Goal: Submit feedback/report problem: Submit feedback/report problem

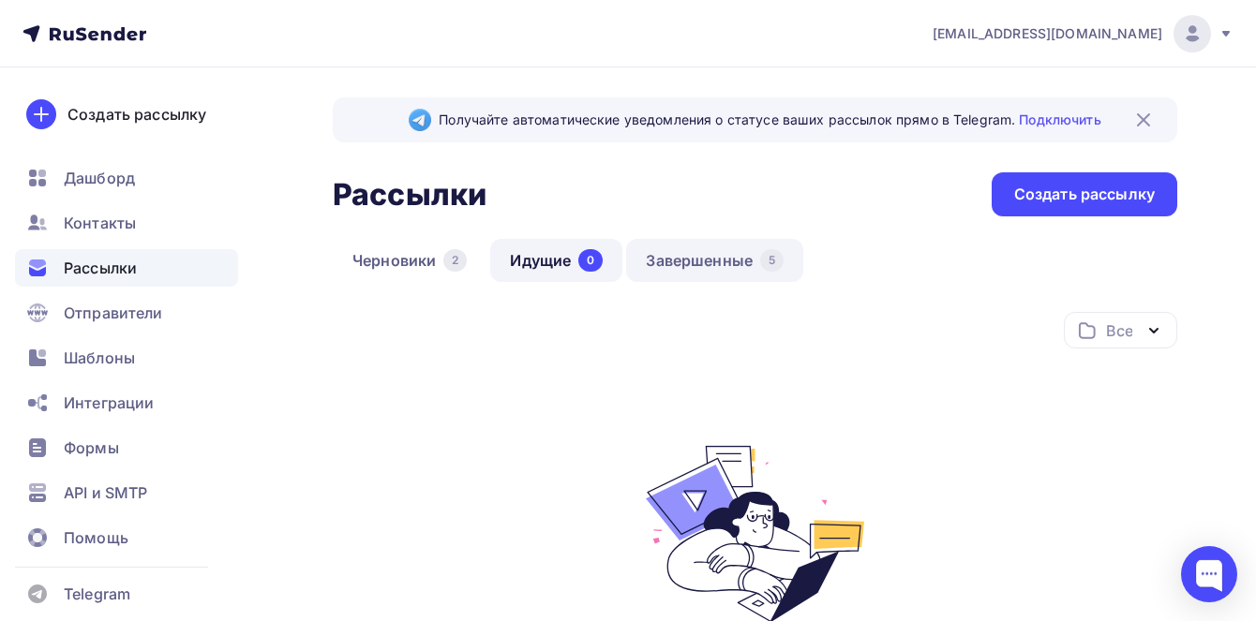
click at [709, 263] on link "Завершенные 5" at bounding box center [714, 260] width 177 height 43
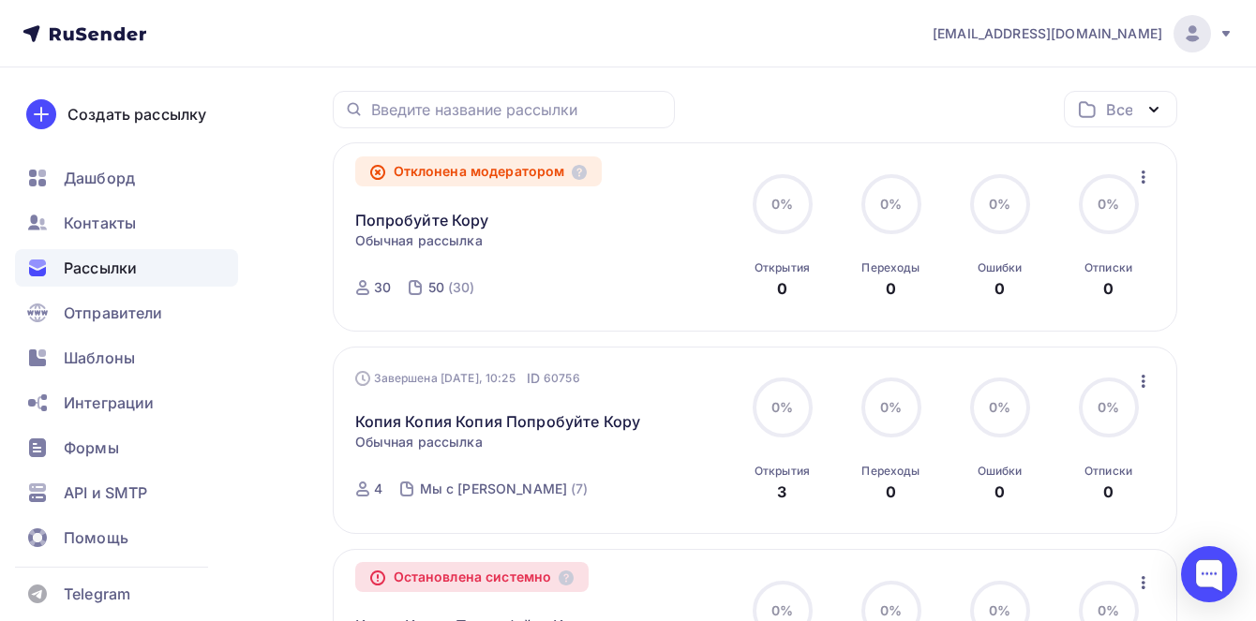
scroll to position [225, 0]
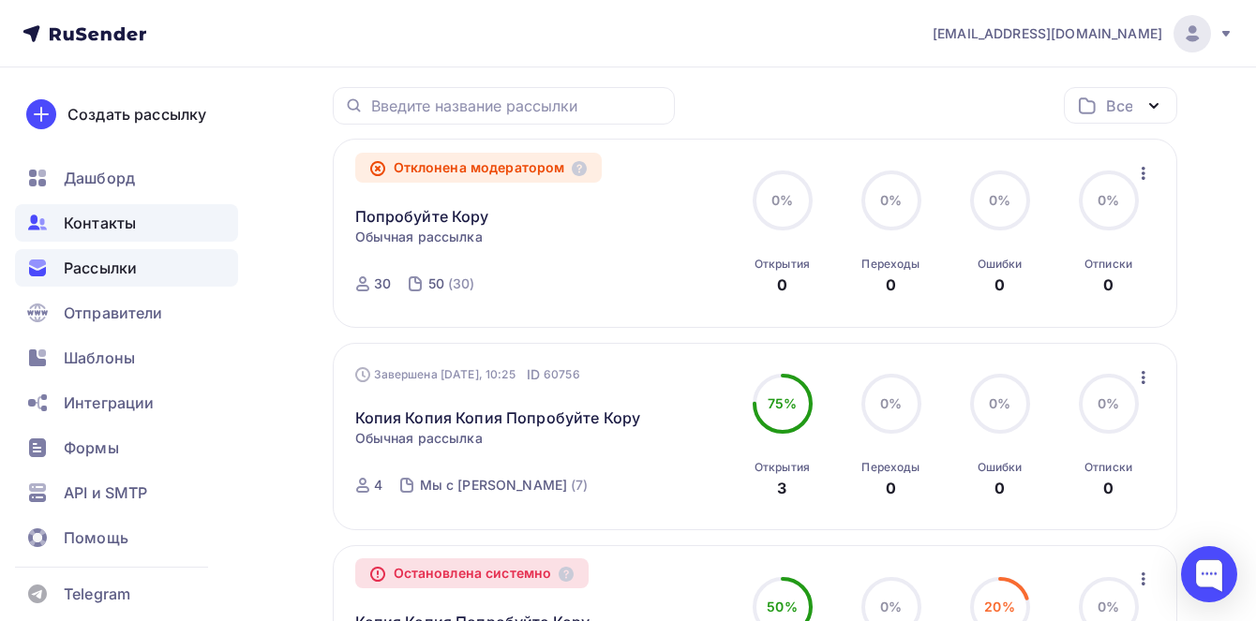
click at [69, 224] on span "Контакты" at bounding box center [100, 223] width 72 height 22
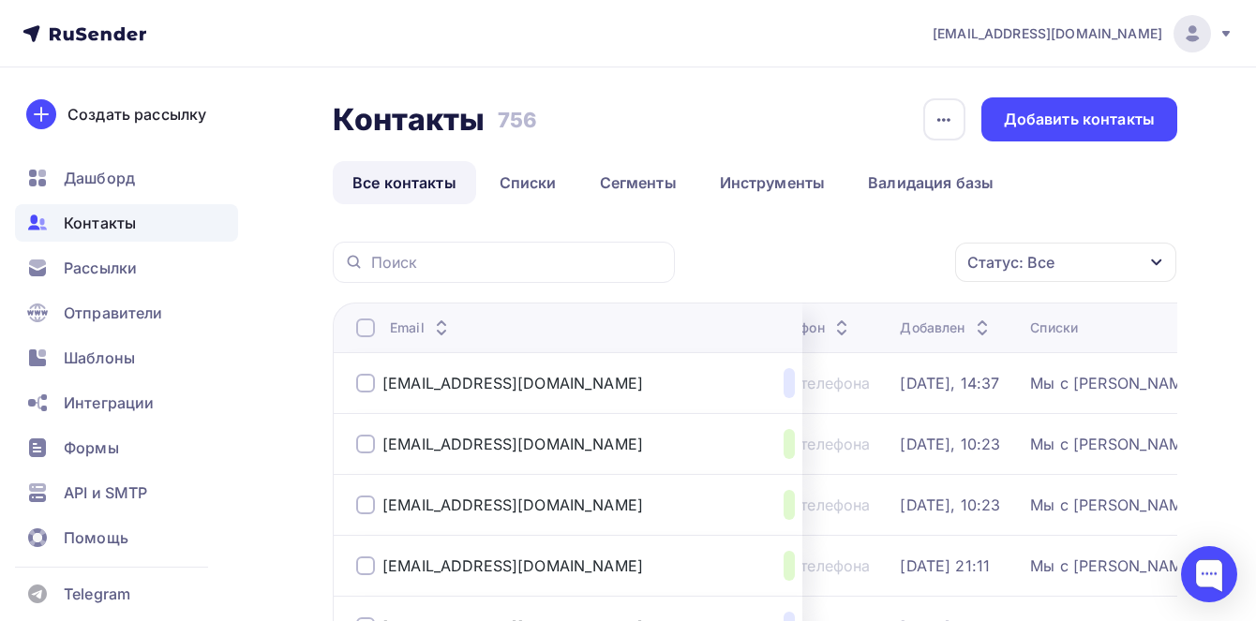
scroll to position [0, 222]
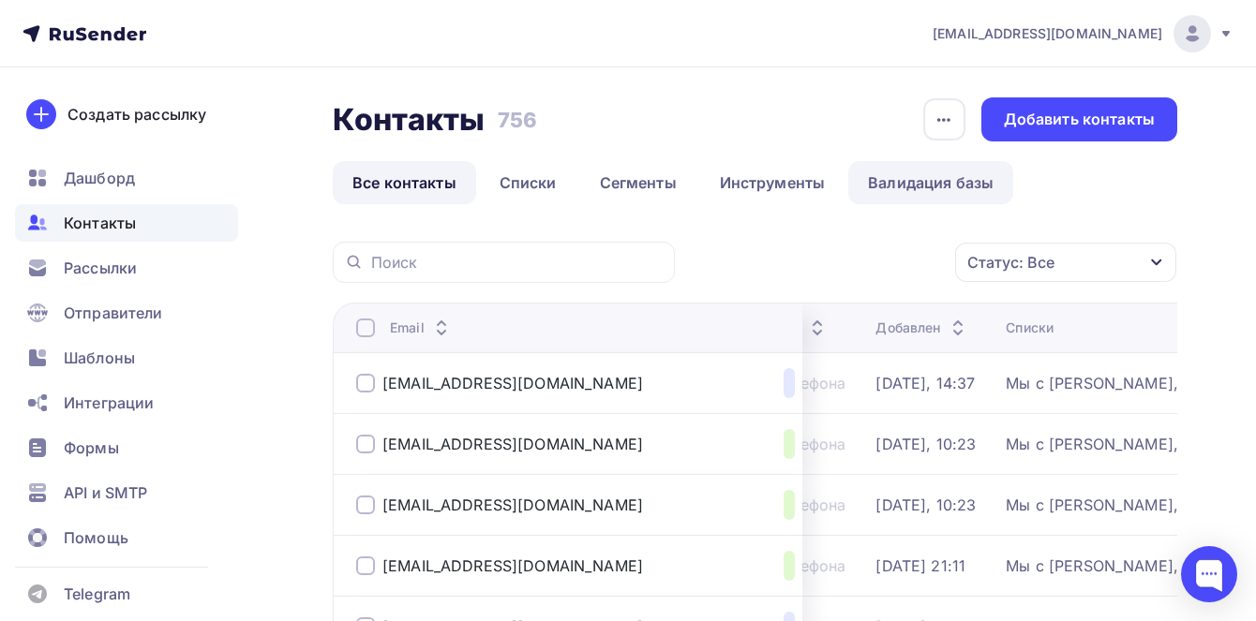
click at [909, 196] on link "Валидация базы" at bounding box center [930, 182] width 165 height 43
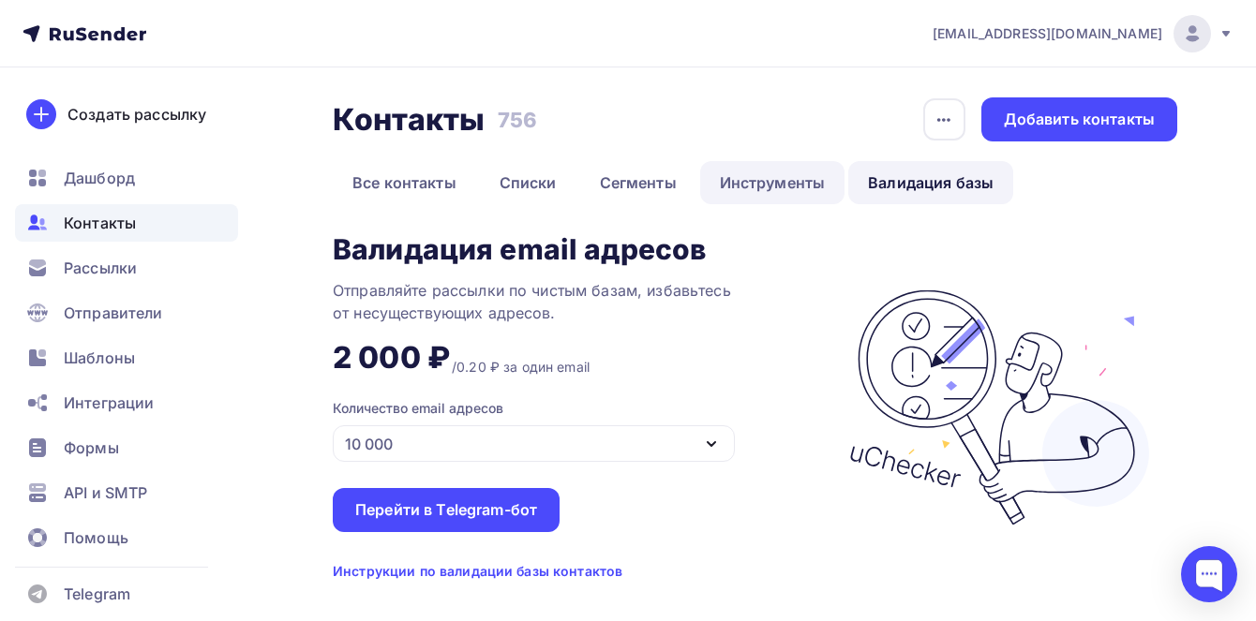
click at [818, 179] on link "Инструменты" at bounding box center [772, 182] width 145 height 43
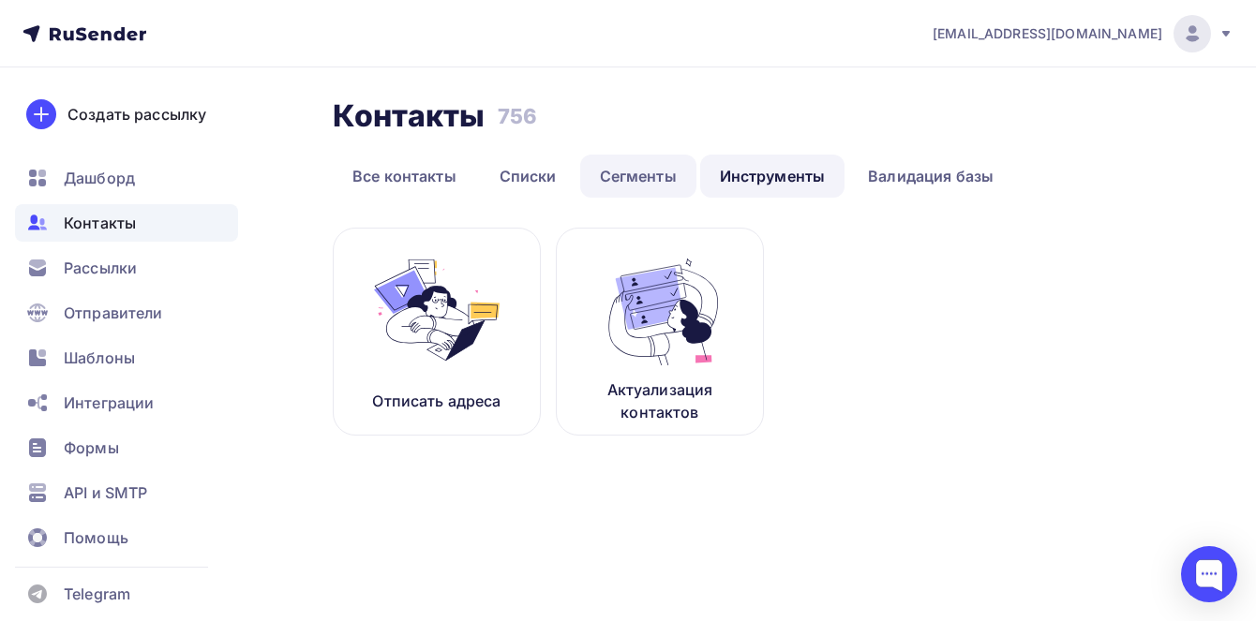
click at [596, 169] on link "Сегменты" at bounding box center [638, 176] width 116 height 43
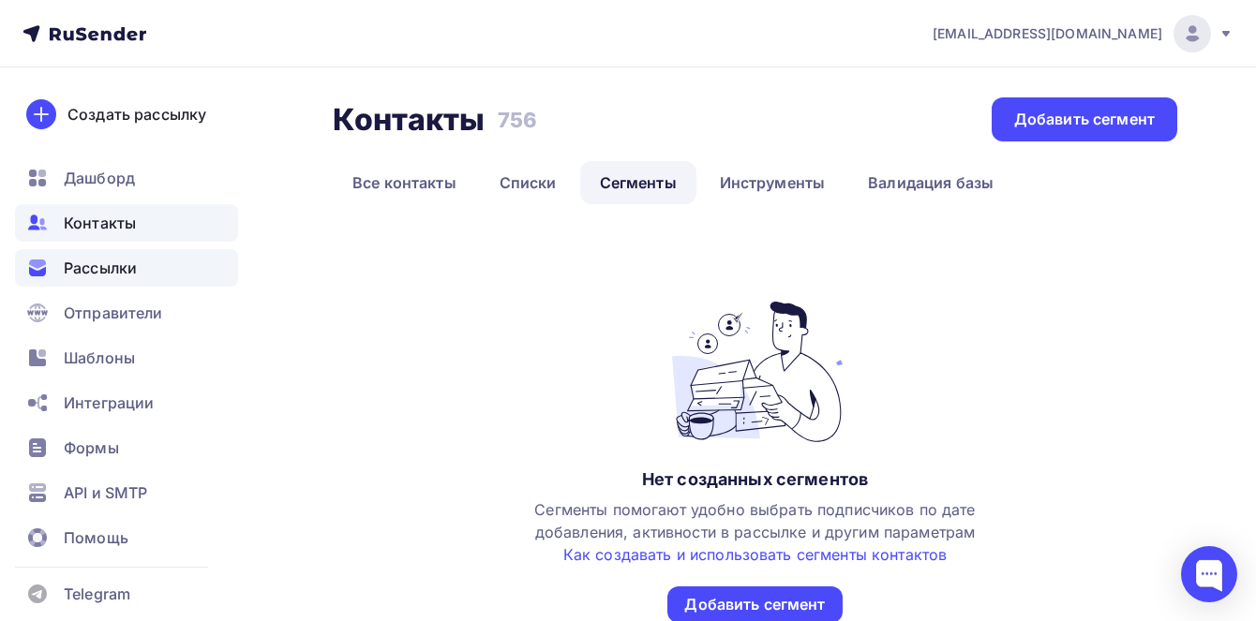
click at [116, 277] on span "Рассылки" at bounding box center [100, 268] width 73 height 22
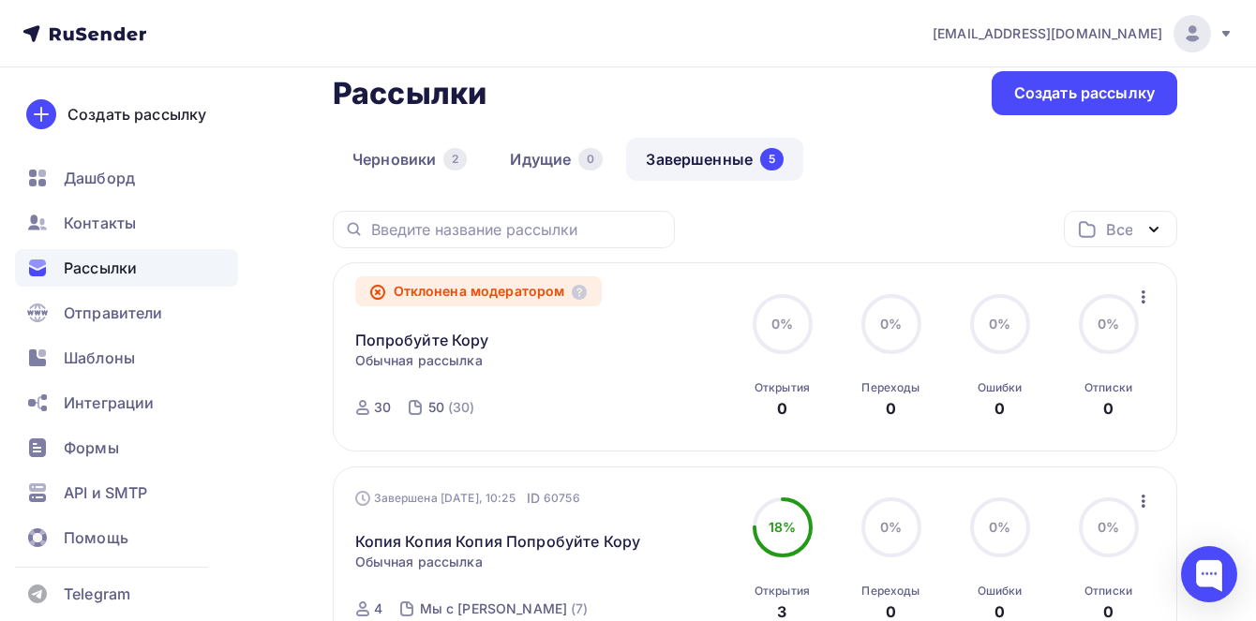
scroll to position [142, 0]
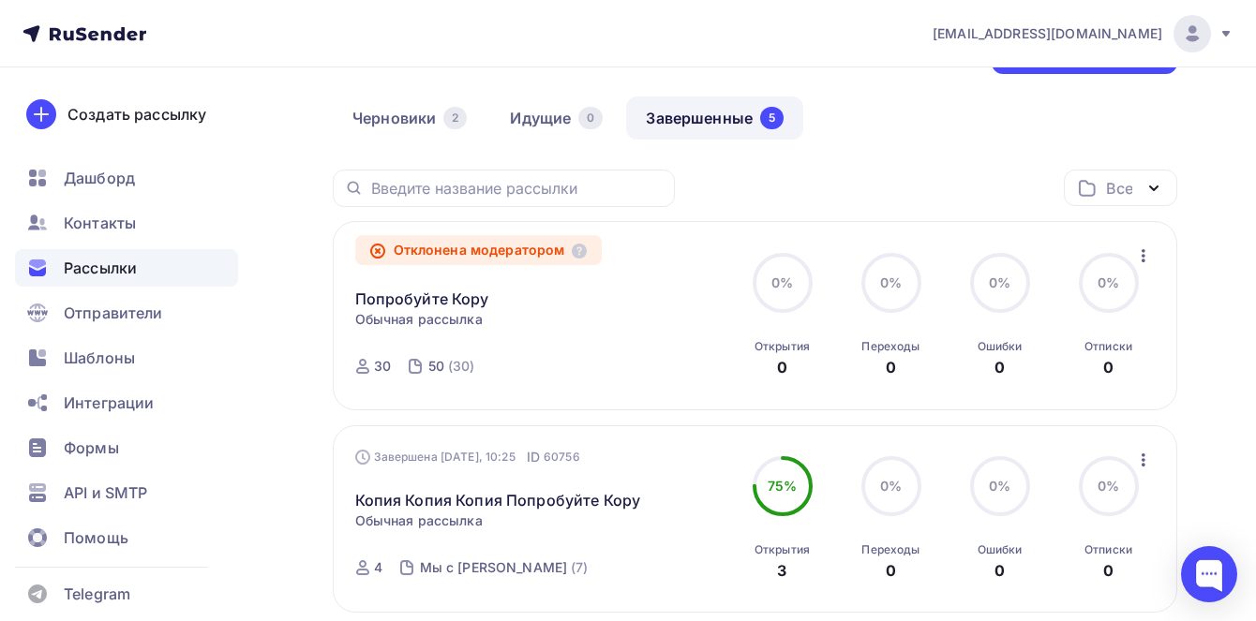
click at [1148, 258] on icon "button" at bounding box center [1143, 256] width 22 height 22
click at [622, 243] on div "Отклонена модератором Попробуйте Кору Статистика Обзор рассылки Копировать в но…" at bounding box center [755, 315] width 844 height 189
click at [1139, 255] on icon "button" at bounding box center [1143, 256] width 22 height 22
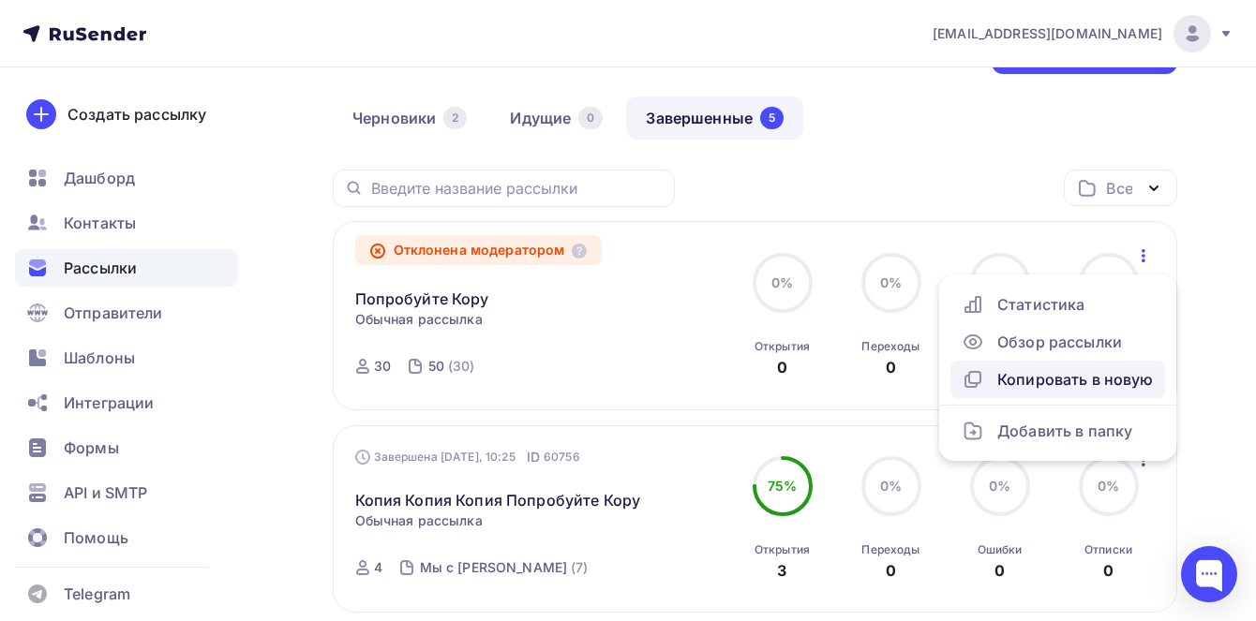
click at [1070, 386] on div "Копировать в новую" at bounding box center [1057, 379] width 192 height 22
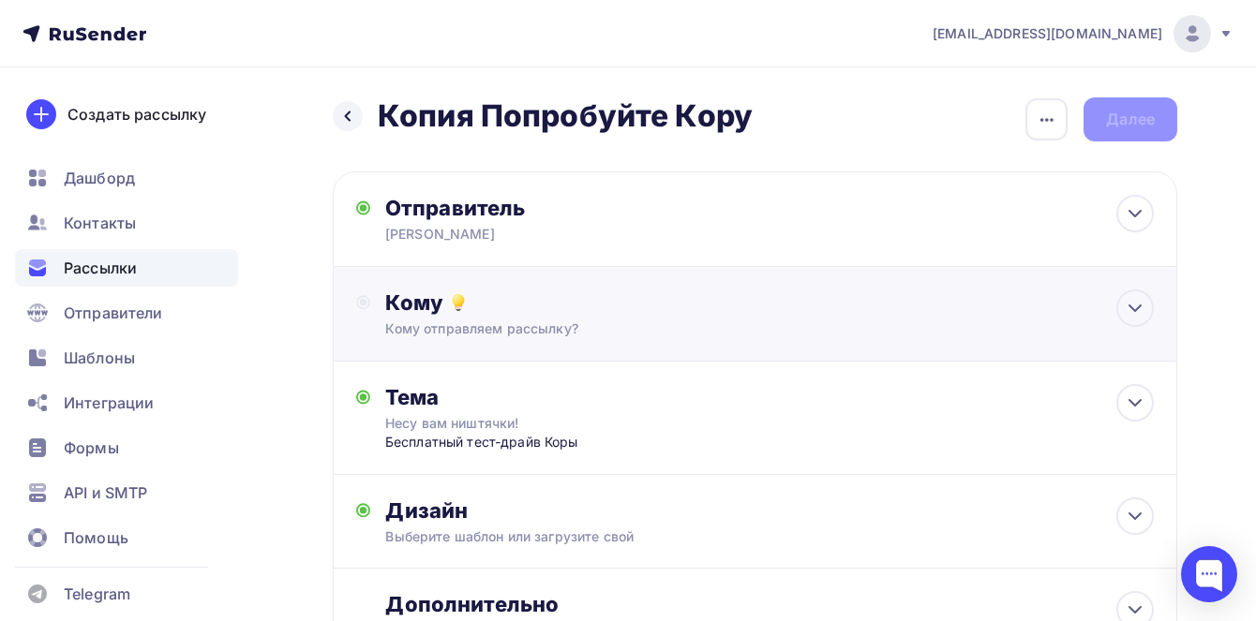
click at [531, 318] on div "Кому Кому отправляем рассылку? Списки получателей Выберите список Все списки id…" at bounding box center [769, 314] width 768 height 49
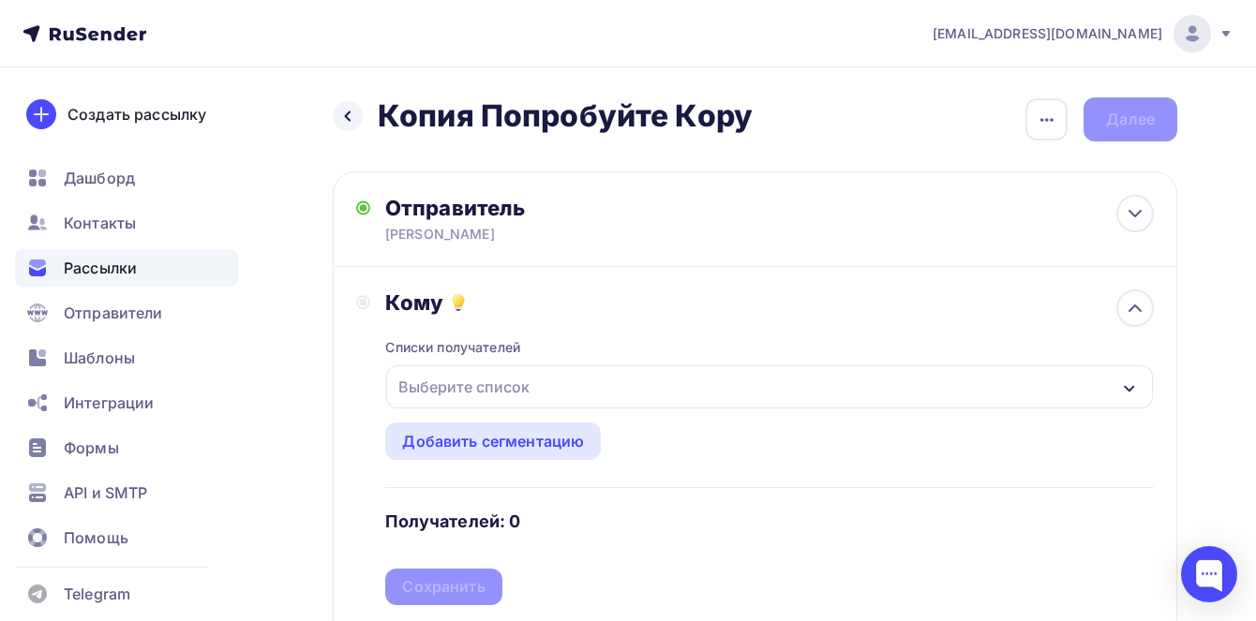
click at [467, 385] on div "Выберите список" at bounding box center [464, 387] width 146 height 34
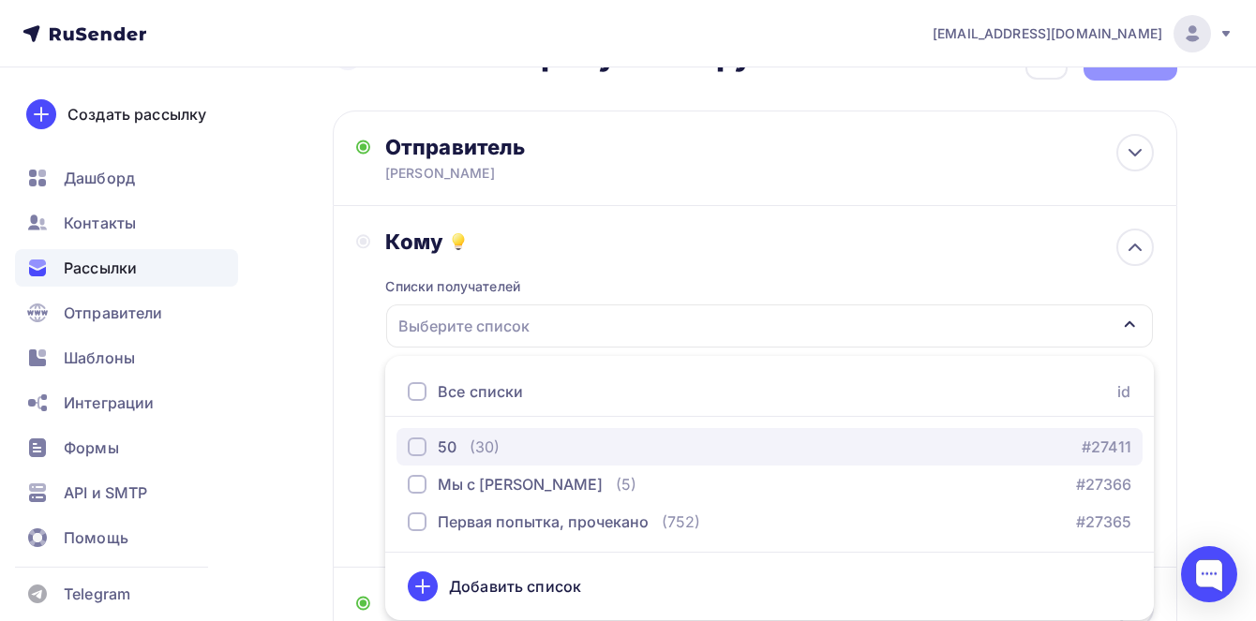
click at [450, 447] on div "50" at bounding box center [447, 447] width 19 height 22
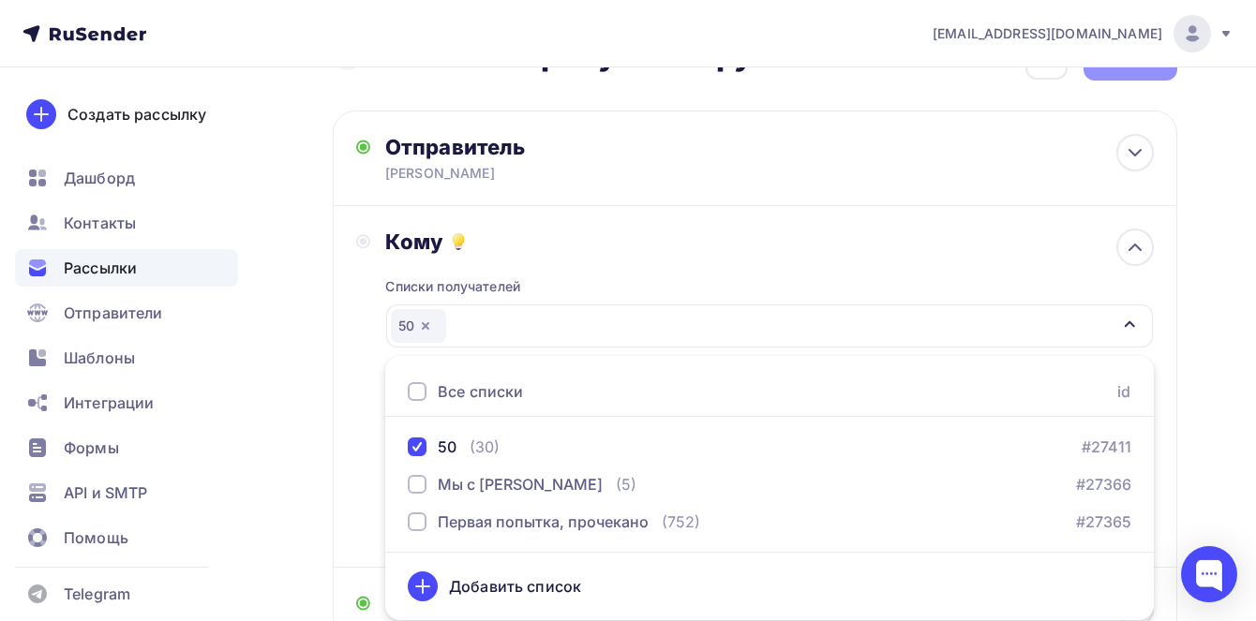
click at [388, 371] on div "Все списки id" at bounding box center [769, 392] width 768 height 50
click at [371, 397] on div "Кому Списки получателей 50 Все списки id 50 (30) #27411 Мы с Алиной (5) #27366 …" at bounding box center [754, 387] width 797 height 316
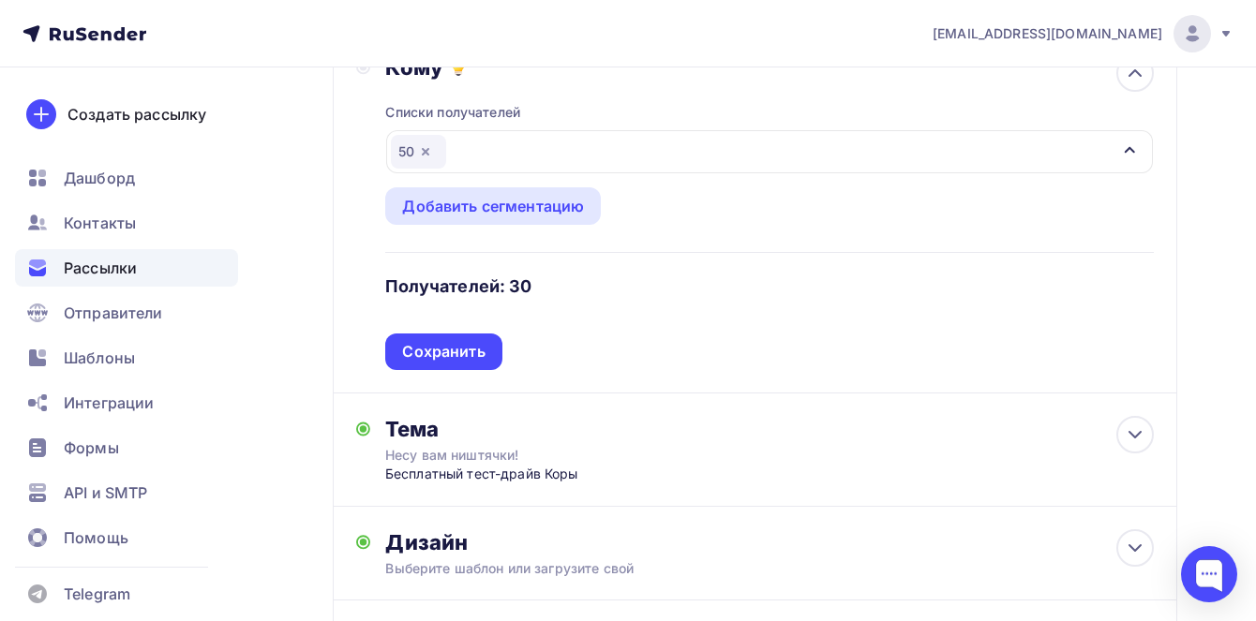
scroll to position [241, 0]
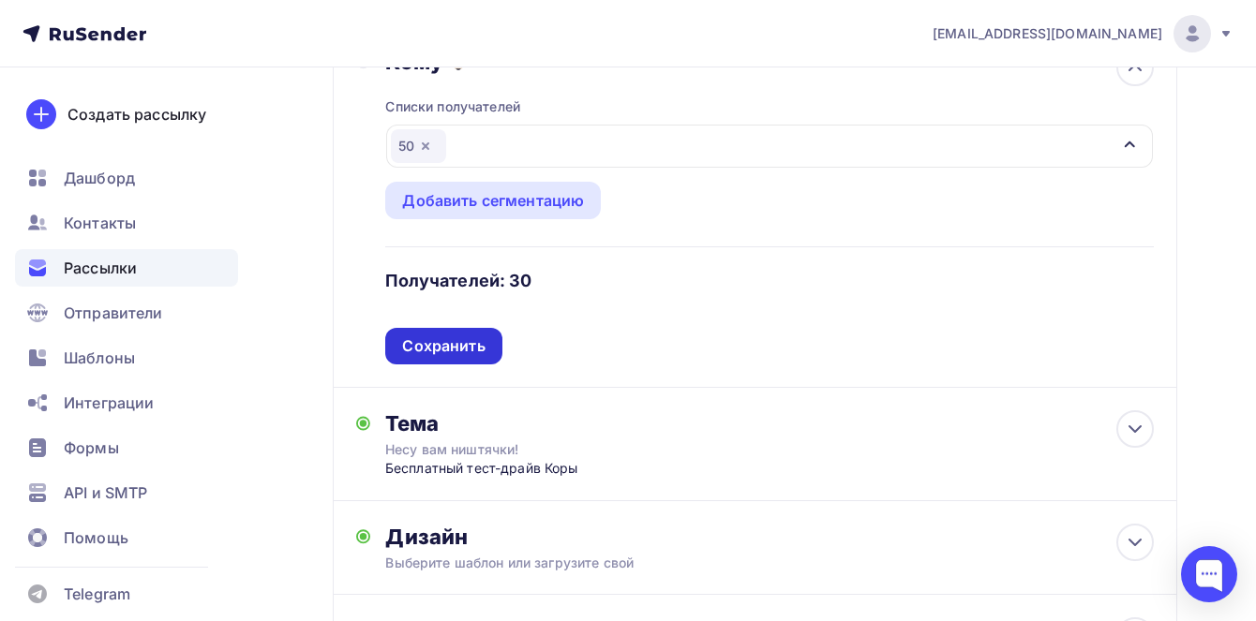
click at [420, 355] on div "Сохранить" at bounding box center [443, 346] width 82 height 22
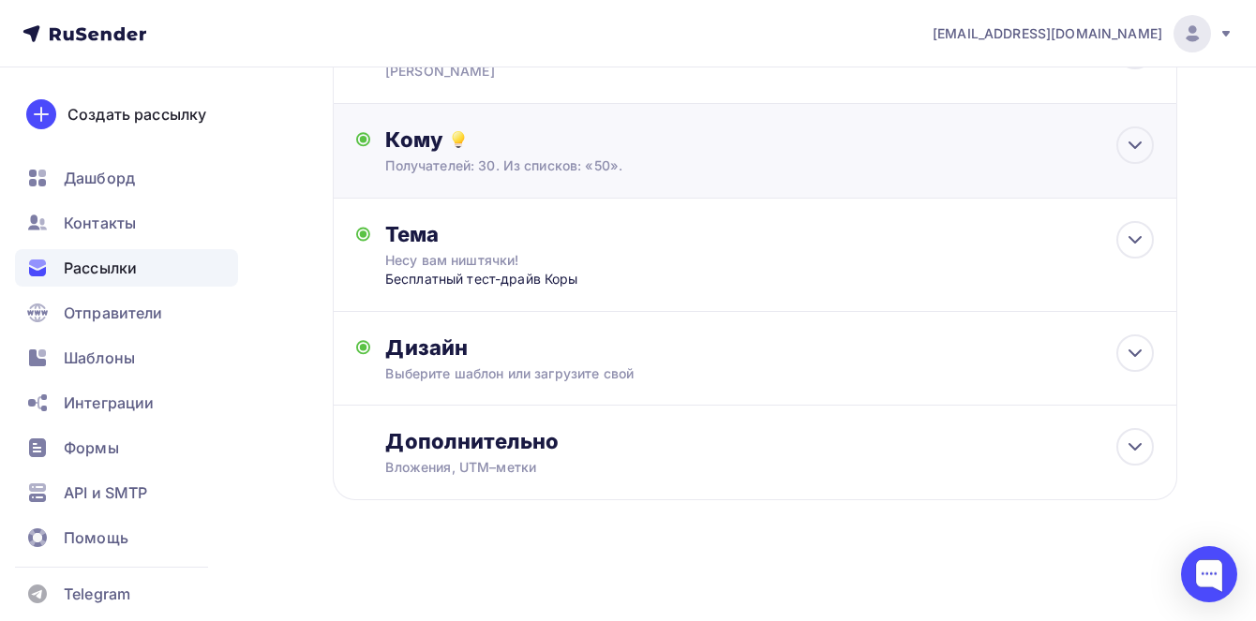
scroll to position [166, 0]
click at [1125, 146] on icon at bounding box center [1135, 145] width 22 height 22
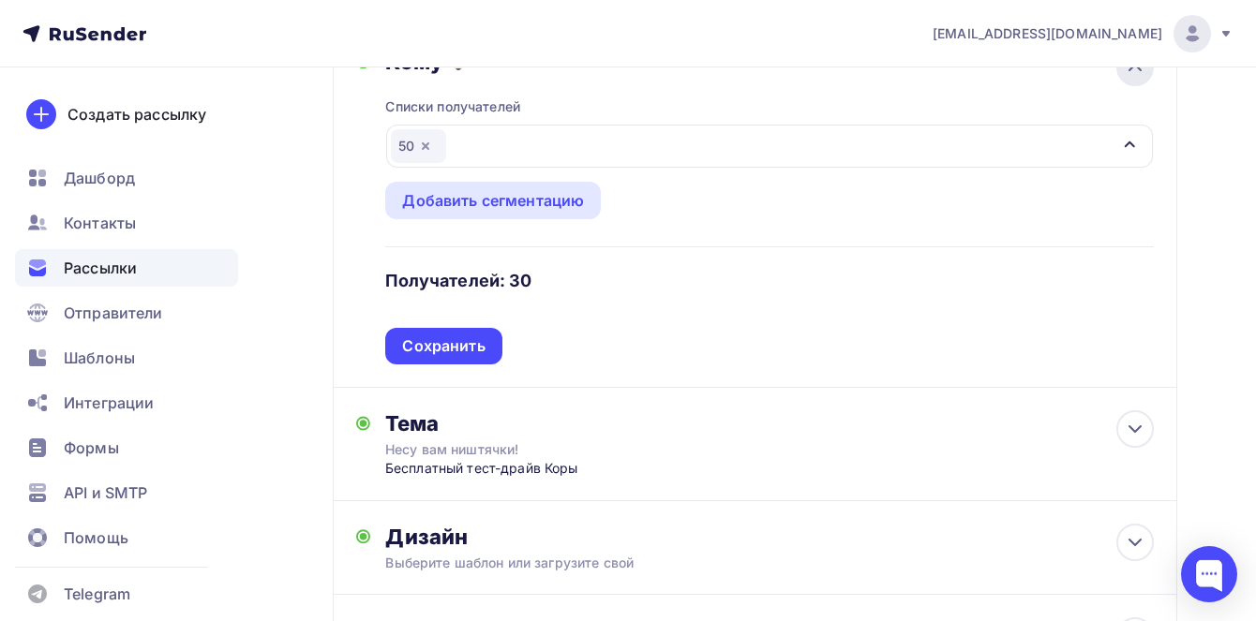
click at [1125, 146] on icon "button" at bounding box center [1129, 144] width 10 height 7
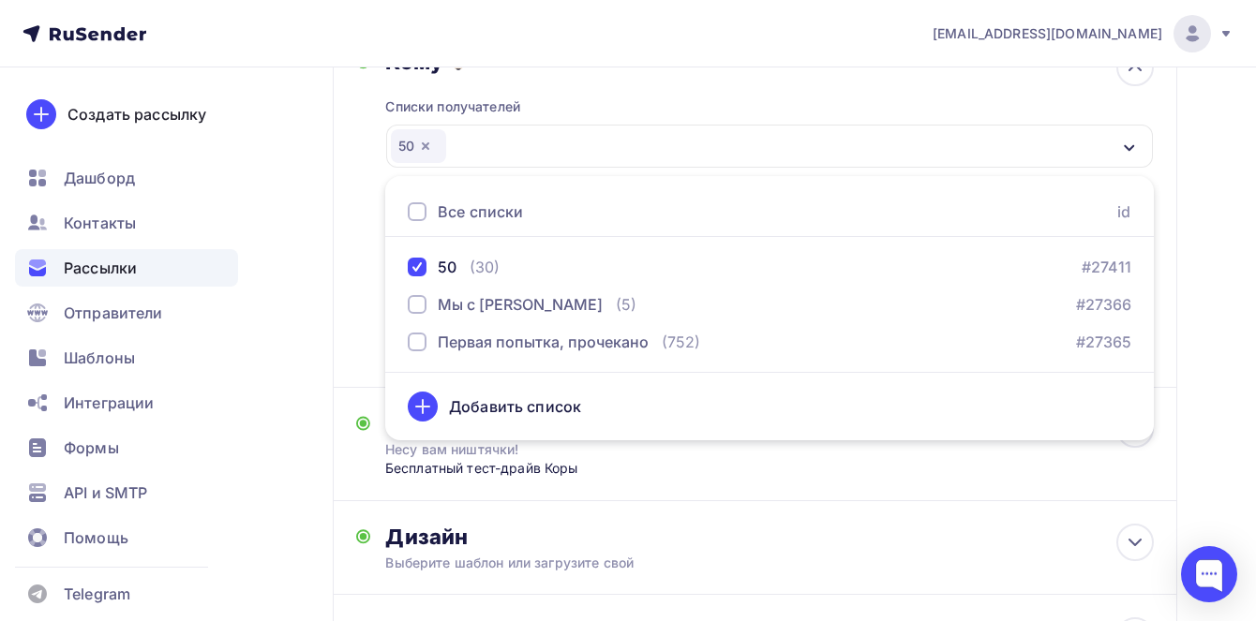
click at [1127, 141] on icon "button" at bounding box center [1129, 148] width 15 height 15
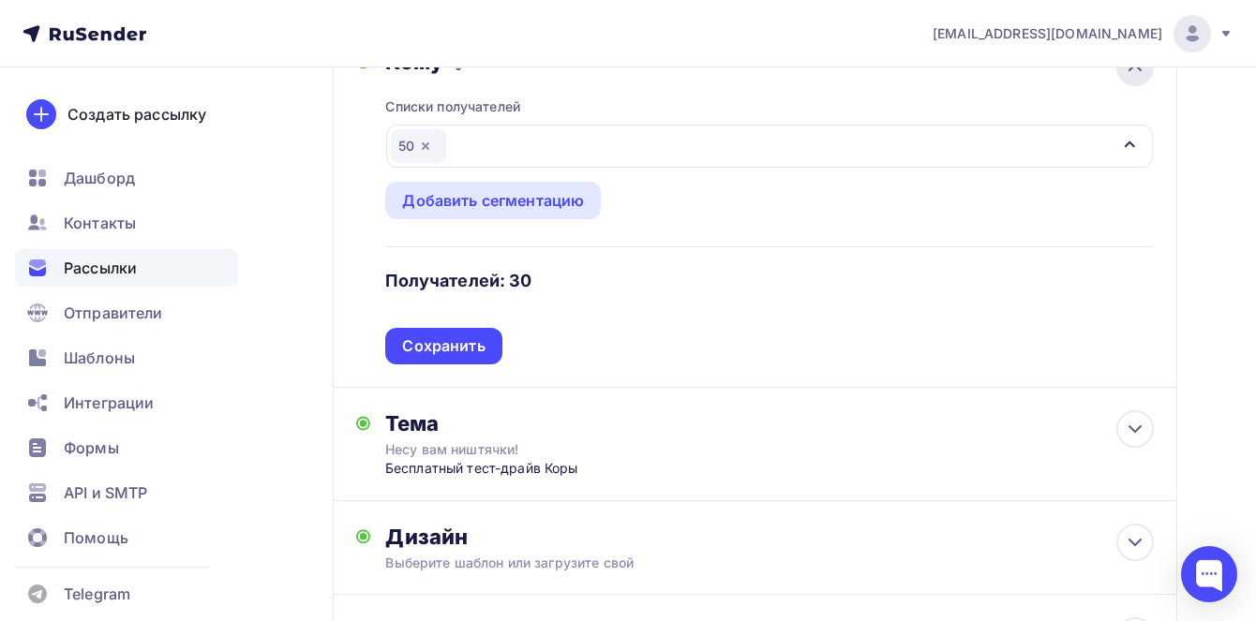
click at [1138, 67] on icon at bounding box center [1134, 68] width 11 height 6
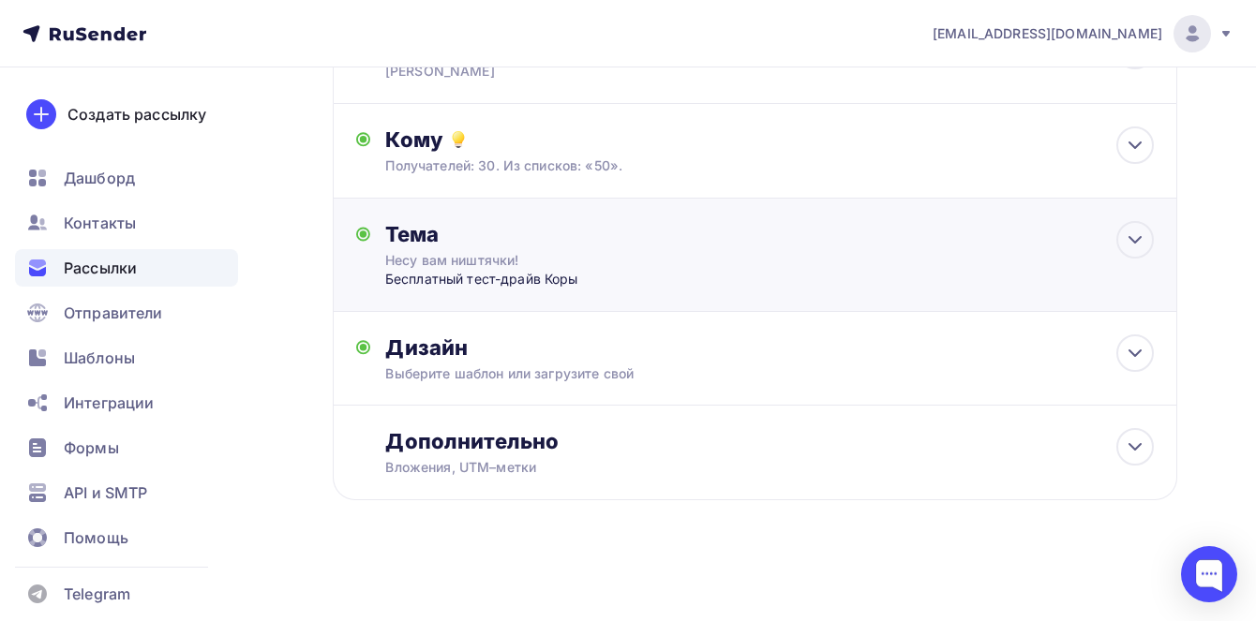
scroll to position [0, 0]
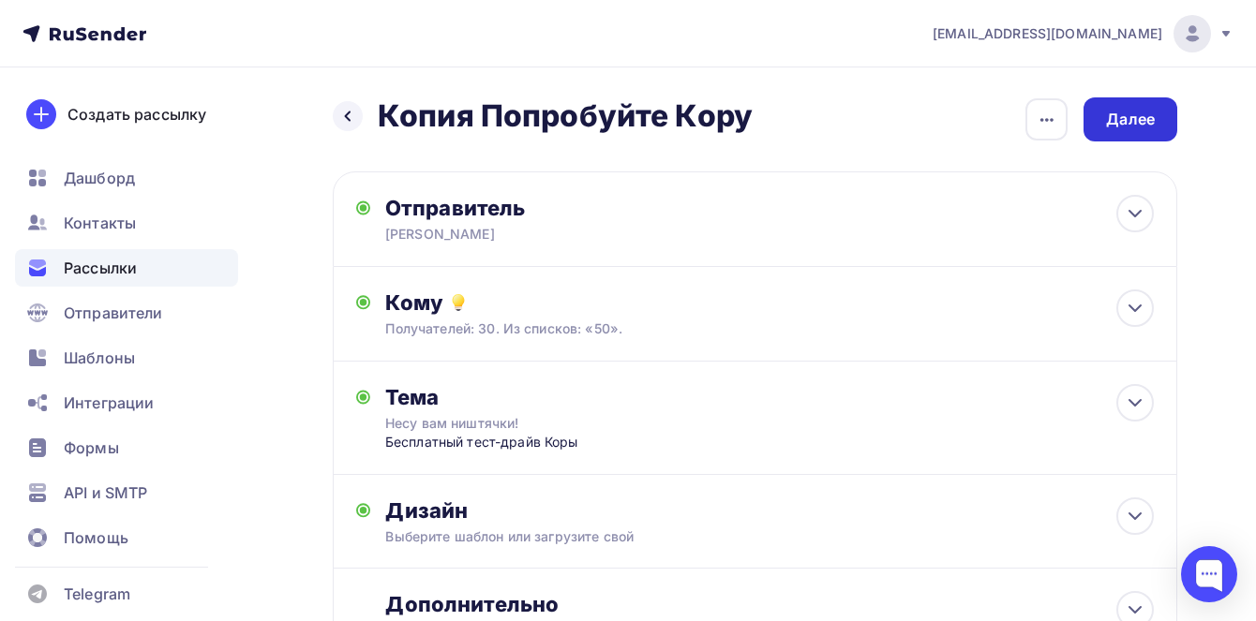
click at [1121, 109] on div "Далее" at bounding box center [1130, 120] width 49 height 22
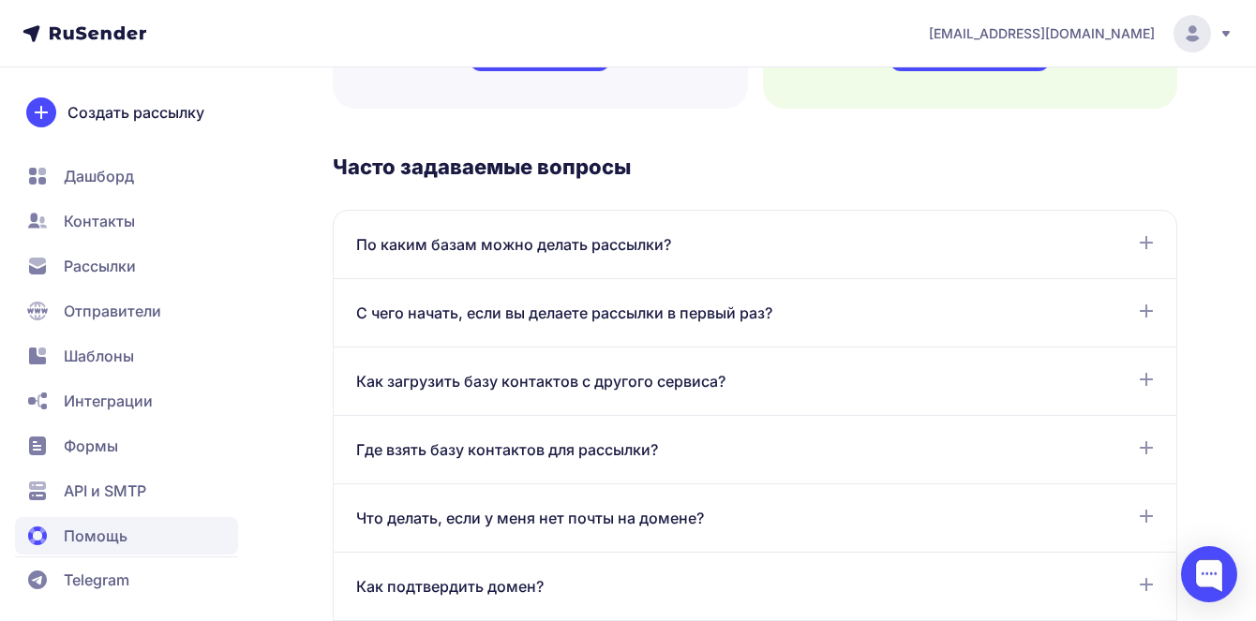
scroll to position [875, 0]
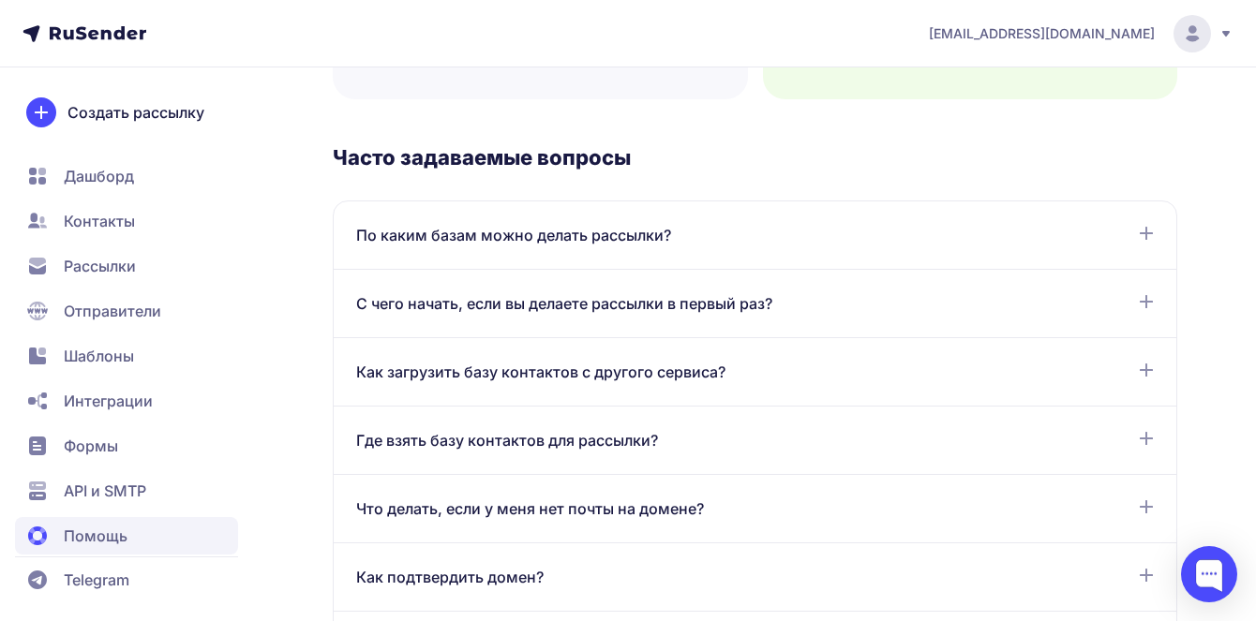
click at [638, 365] on span "Как загрузить базу контактов с другого сервиса?" at bounding box center [540, 372] width 369 height 22
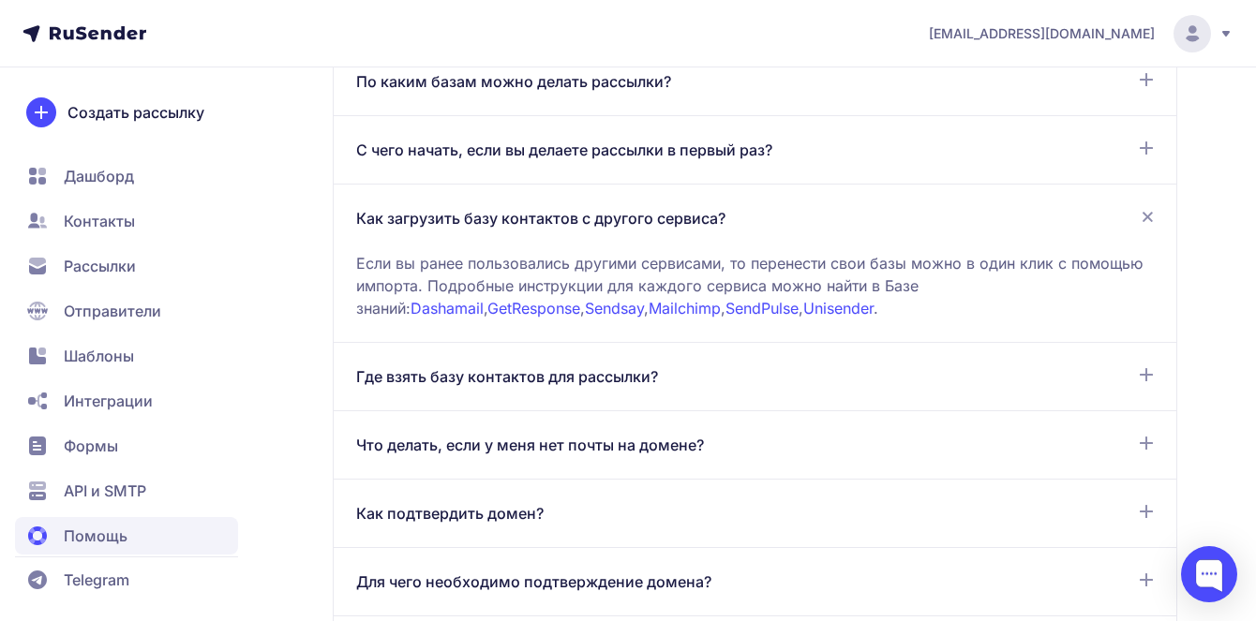
scroll to position [1051, 0]
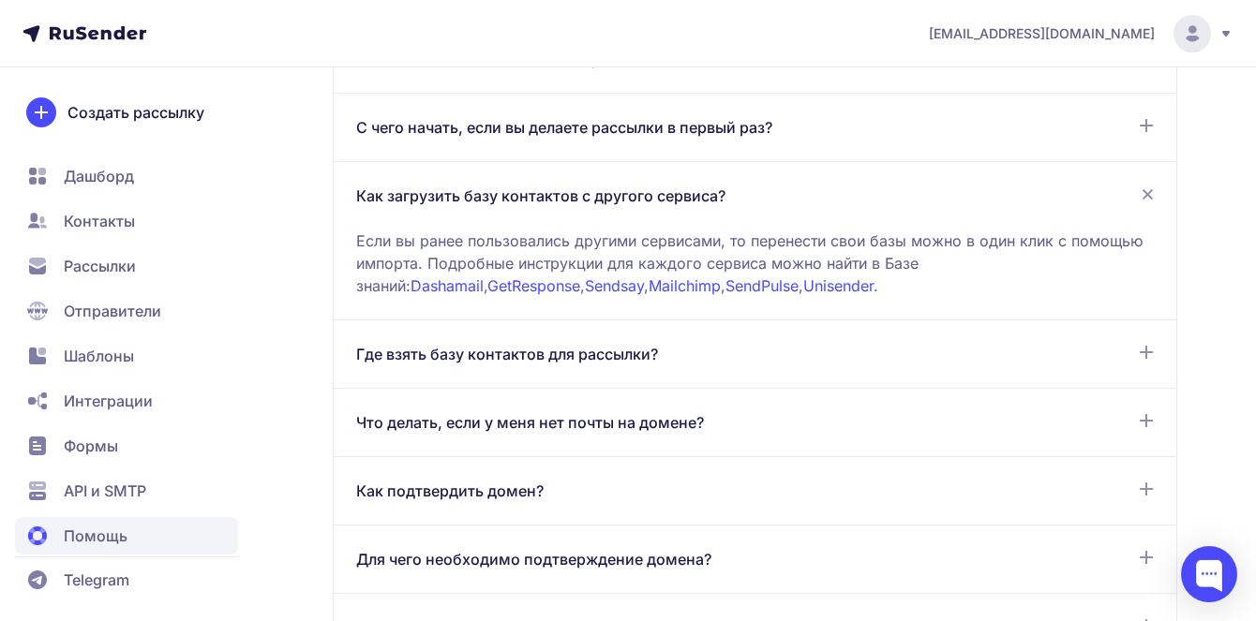
click at [667, 355] on div "Где взять базу контактов для рассылки?" at bounding box center [754, 354] width 797 height 22
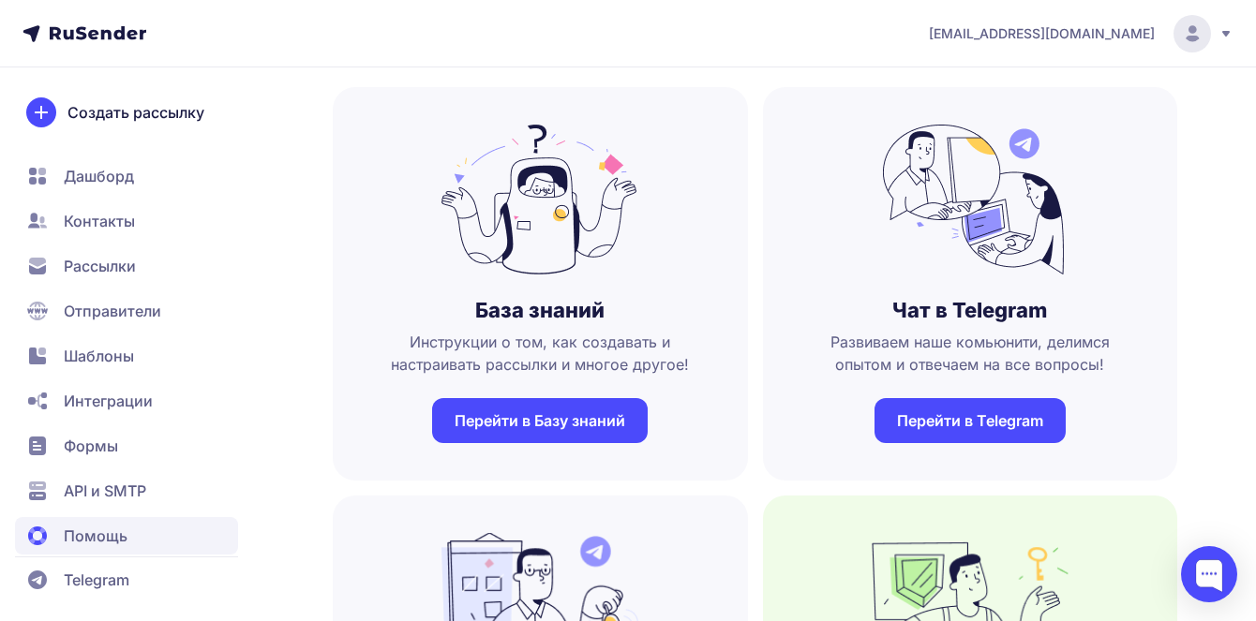
scroll to position [82, 0]
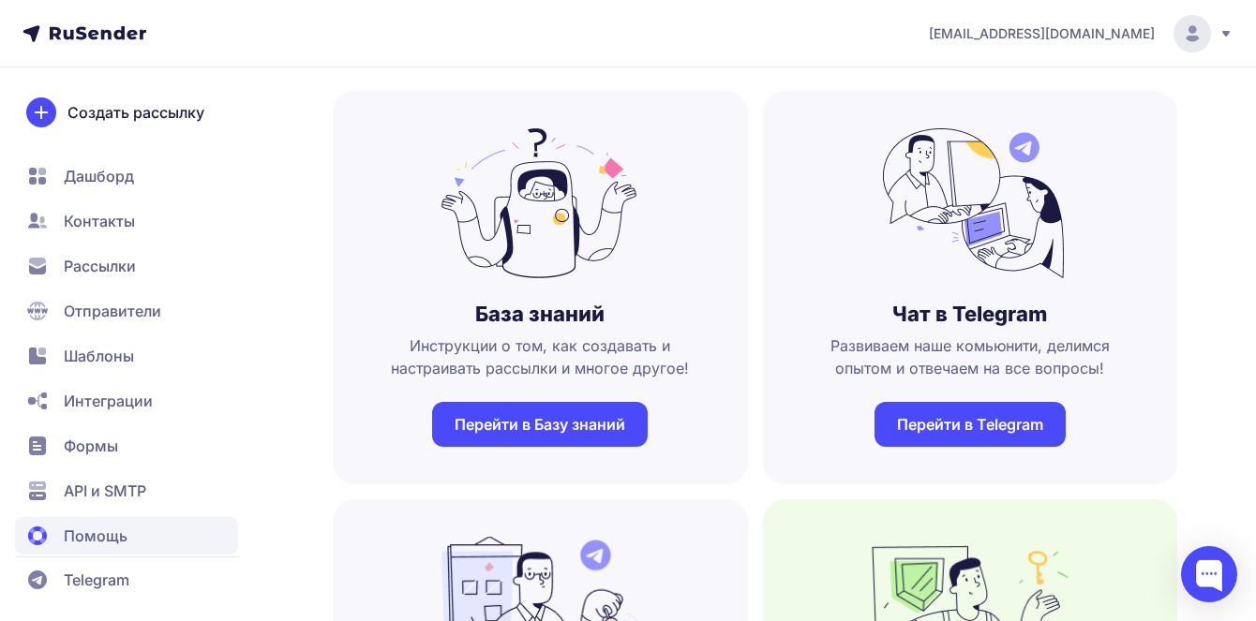
click at [595, 417] on link "Перейти в Базу знаний" at bounding box center [540, 424] width 216 height 45
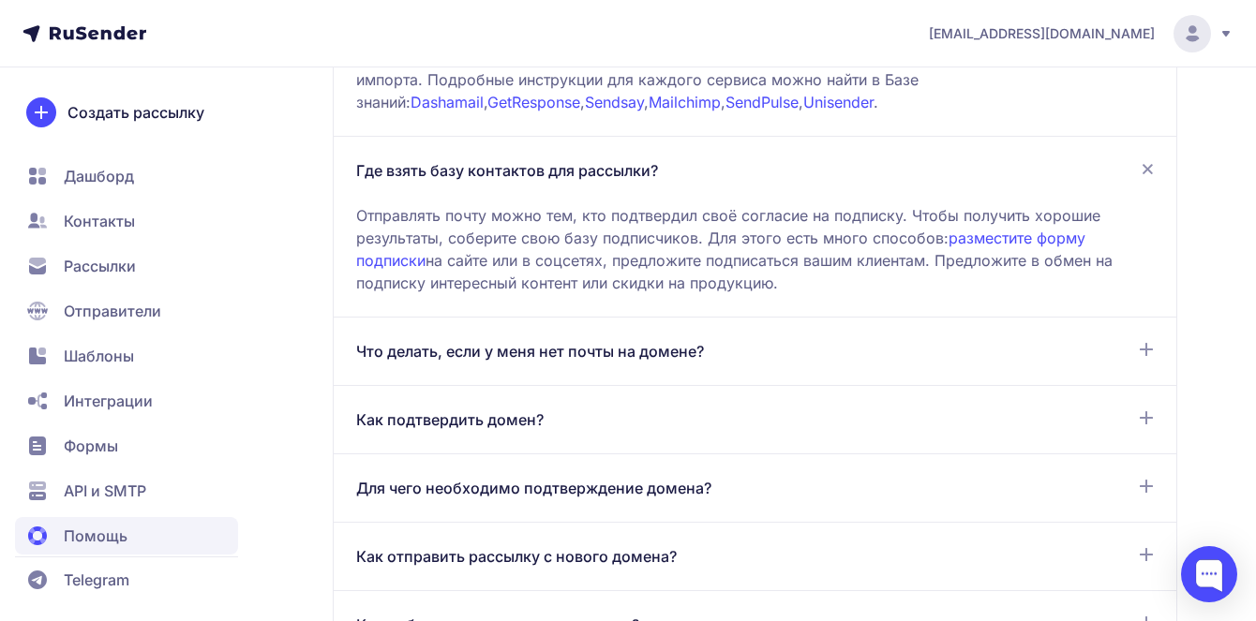
scroll to position [1909, 0]
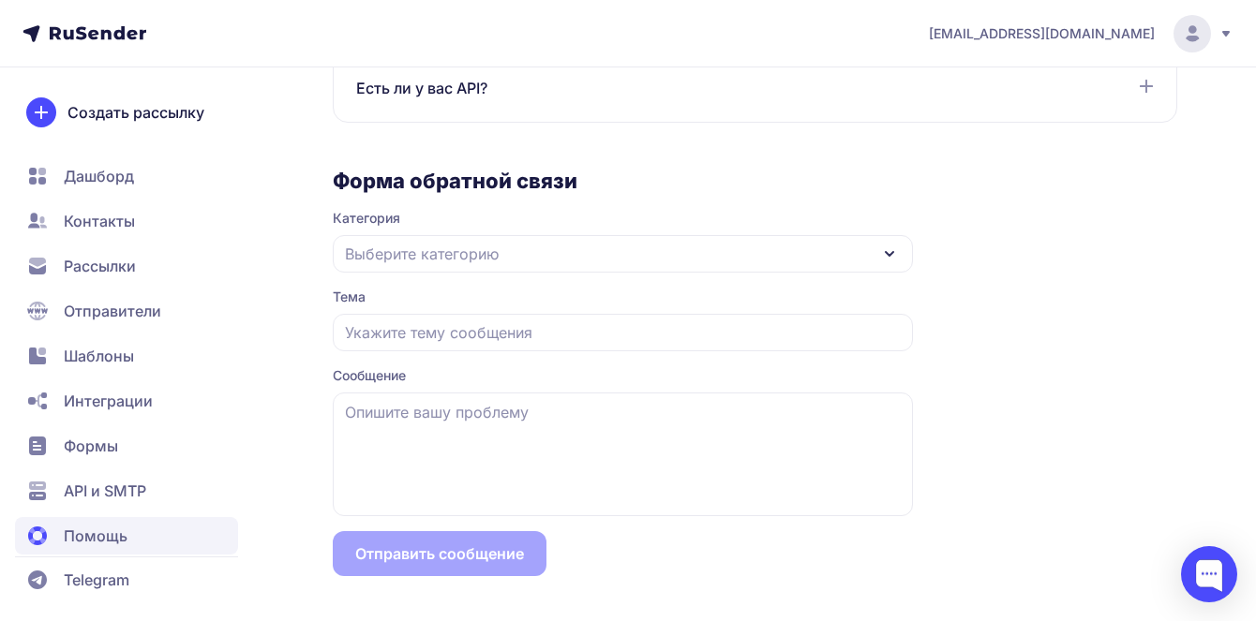
click at [417, 273] on form "Форма обратной связи Категория Выберите категорию Тема Сообщение Отправить сооб…" at bounding box center [623, 372] width 580 height 409
click at [423, 255] on span "Выберите категорию" at bounding box center [422, 254] width 154 height 22
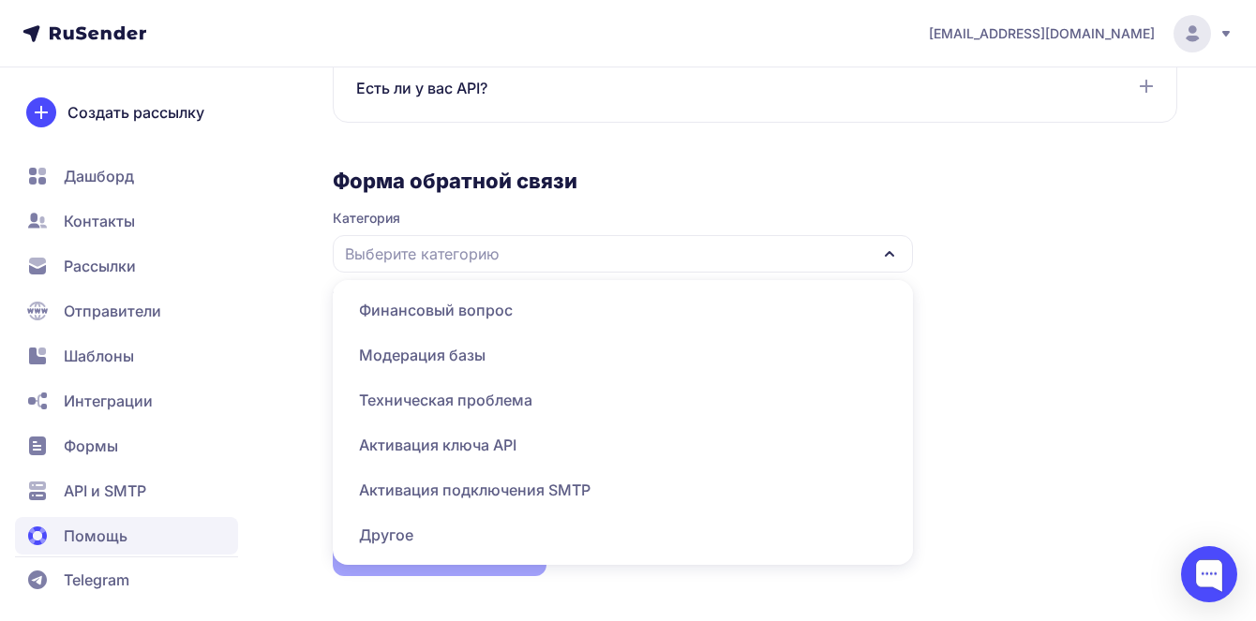
click at [446, 359] on span "Модерация базы" at bounding box center [623, 355] width 558 height 45
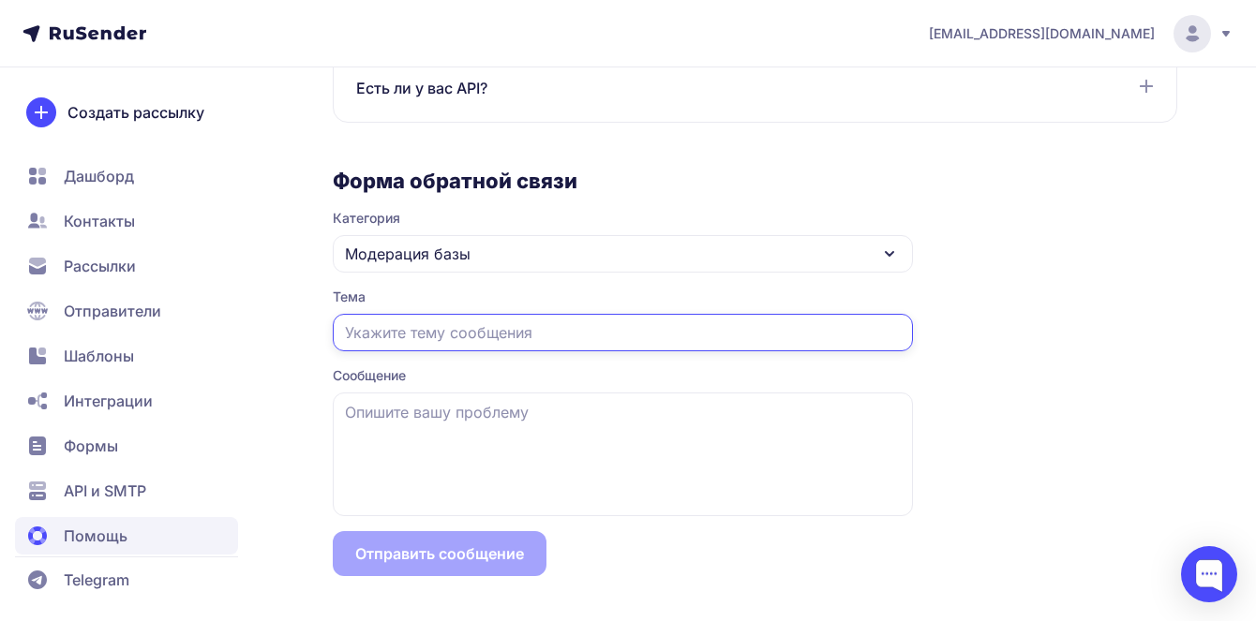
click at [454, 343] on input "text" at bounding box center [623, 332] width 580 height 37
type input "Б"
type input "Источник базы контаков"
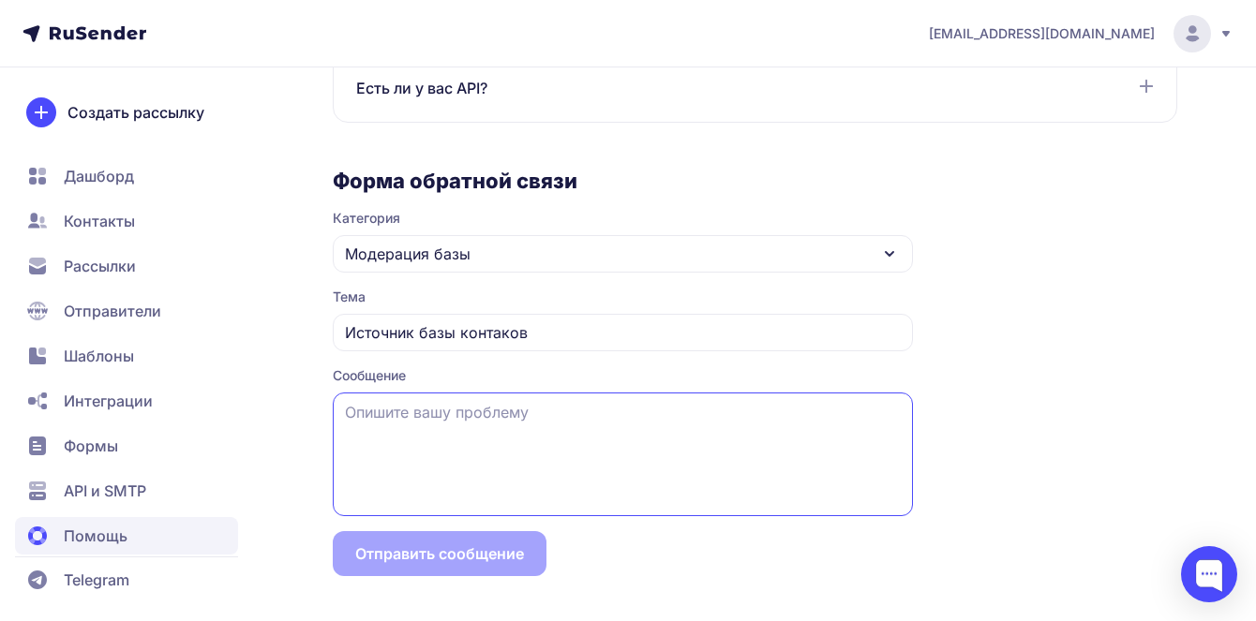
click at [565, 420] on textarea at bounding box center [623, 455] width 580 height 124
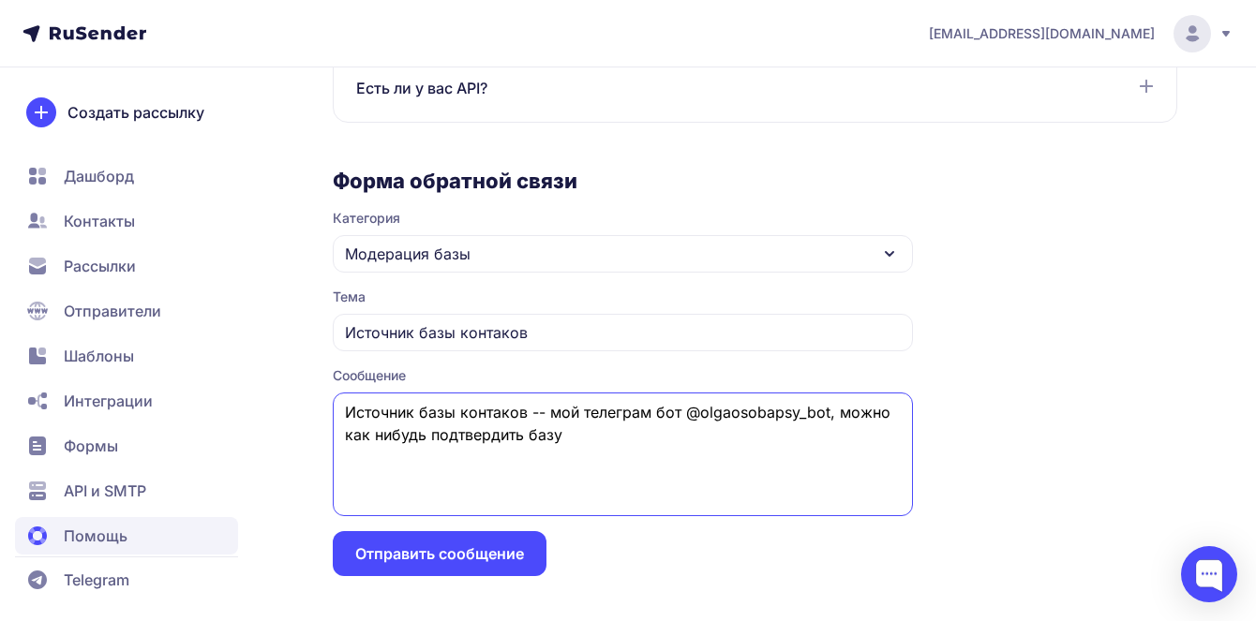
type textarea "Источник базы контаков -- мой телеграм бот @olgaosobapsy_bot, можно как нибудь …"
click at [416, 544] on button "Отправить сообщение" at bounding box center [440, 553] width 214 height 45
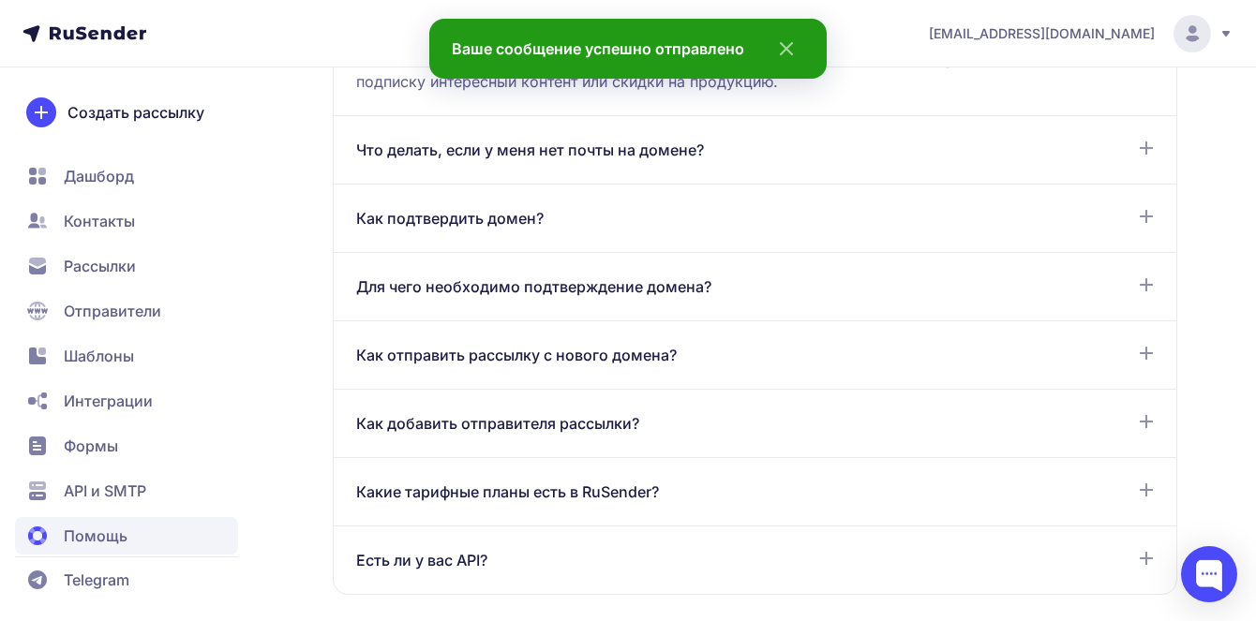
scroll to position [1431, 0]
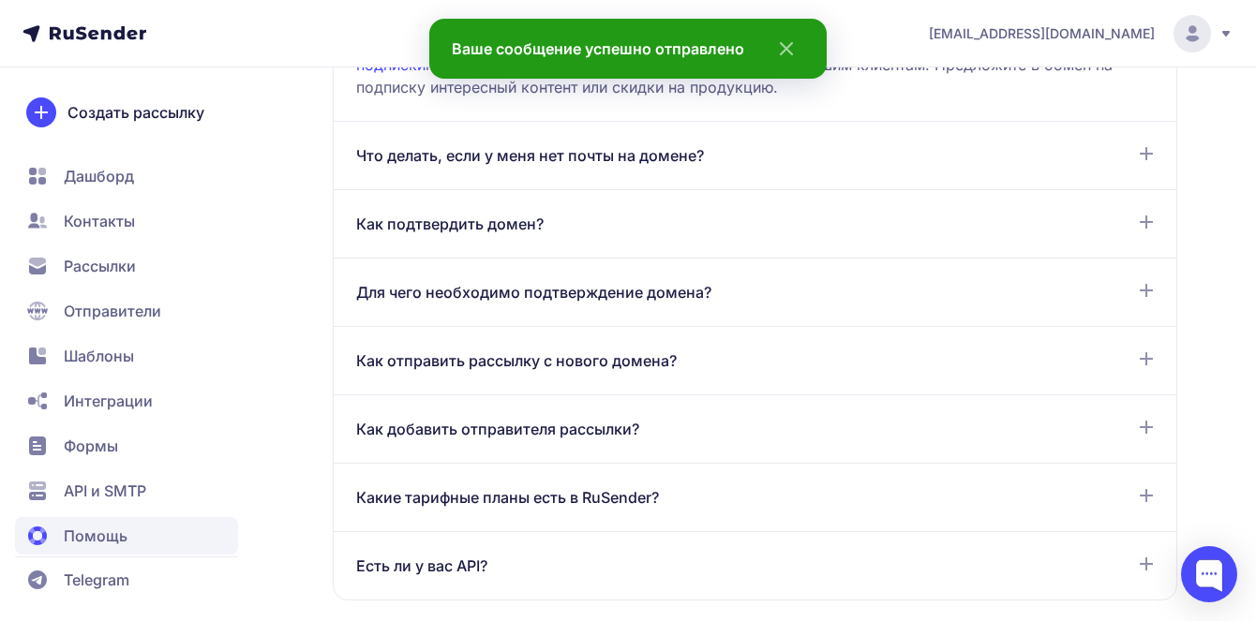
click at [132, 172] on span "Дашборд" at bounding box center [99, 176] width 70 height 22
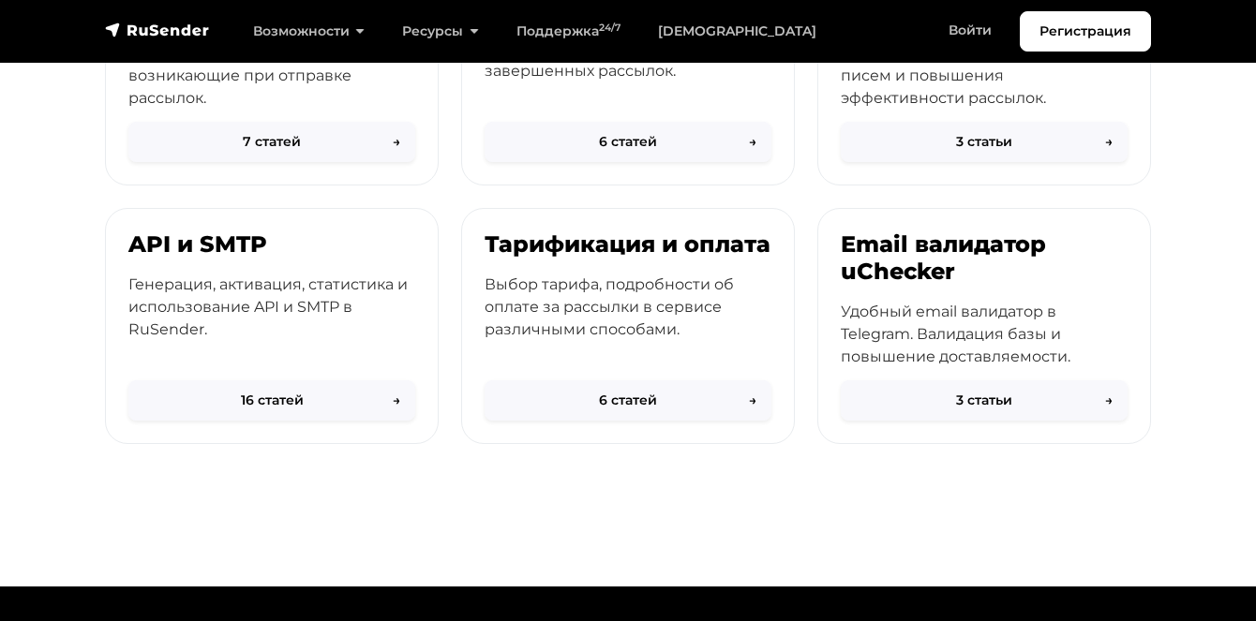
scroll to position [1093, 0]
